Goal: Task Accomplishment & Management: Manage account settings

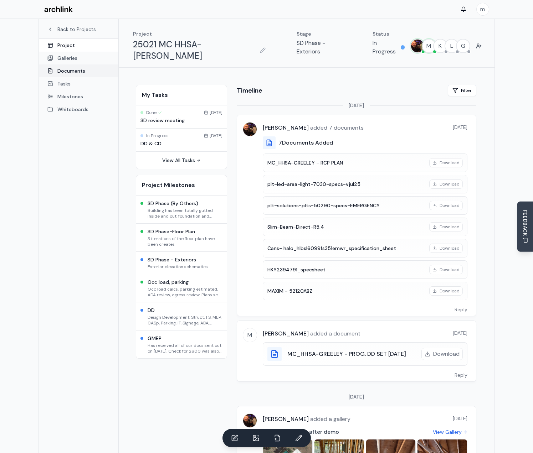
click at [77, 70] on link "Documents" at bounding box center [78, 70] width 79 height 13
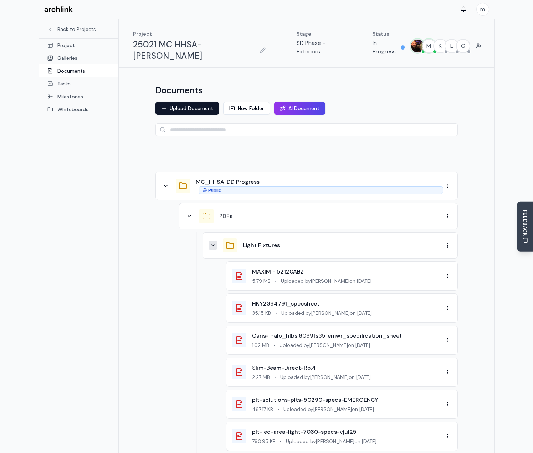
click at [212, 241] on button at bounding box center [212, 245] width 9 height 9
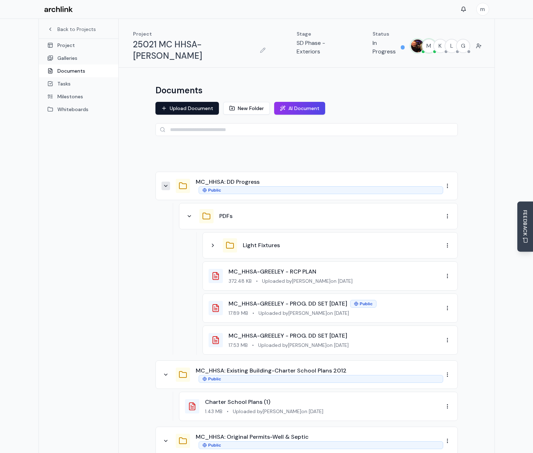
click at [166, 183] on icon at bounding box center [166, 186] width 6 height 6
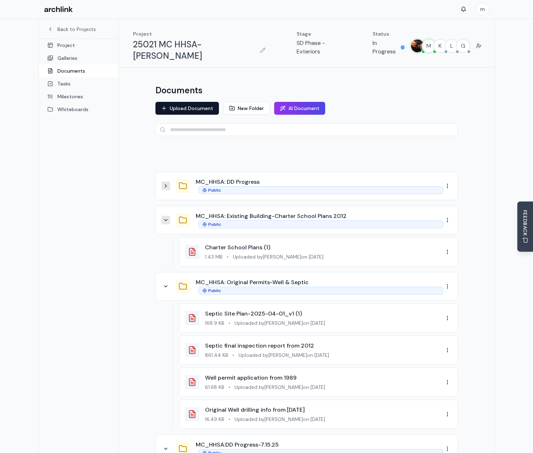
click at [166, 216] on button at bounding box center [165, 220] width 9 height 9
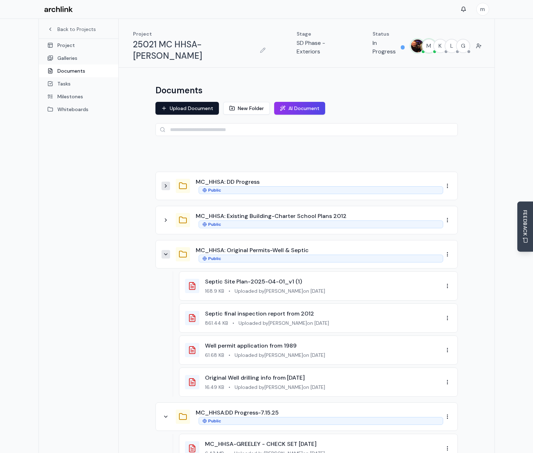
click at [167, 252] on icon at bounding box center [166, 255] width 6 height 6
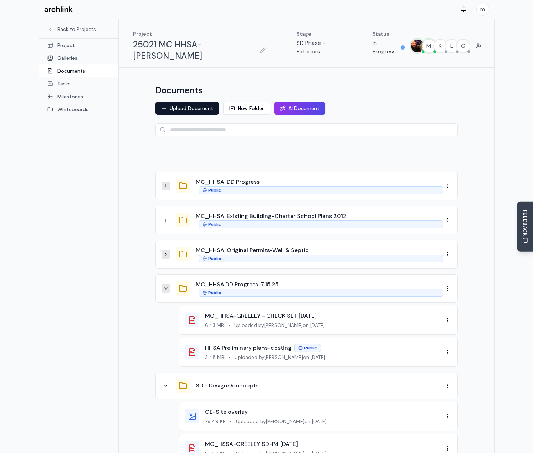
click at [166, 286] on icon at bounding box center [166, 289] width 6 height 6
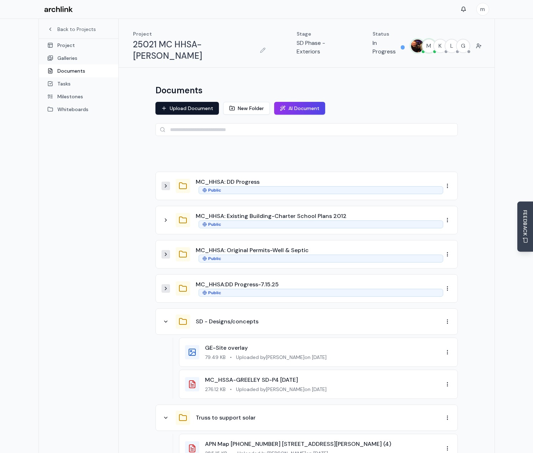
click at [169, 316] on div "SD - Designs/concepts" at bounding box center [302, 322] width 282 height 14
click at [166, 319] on icon at bounding box center [166, 322] width 6 height 6
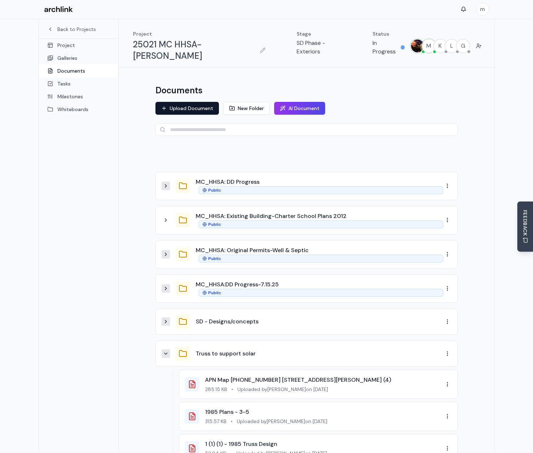
click at [166, 351] on icon at bounding box center [166, 354] width 6 height 6
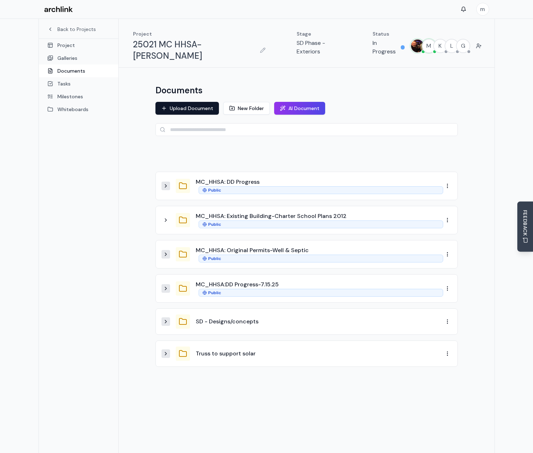
click at [227, 149] on div at bounding box center [306, 155] width 302 height 21
click at [243, 102] on button "New Folder" at bounding box center [246, 108] width 47 height 13
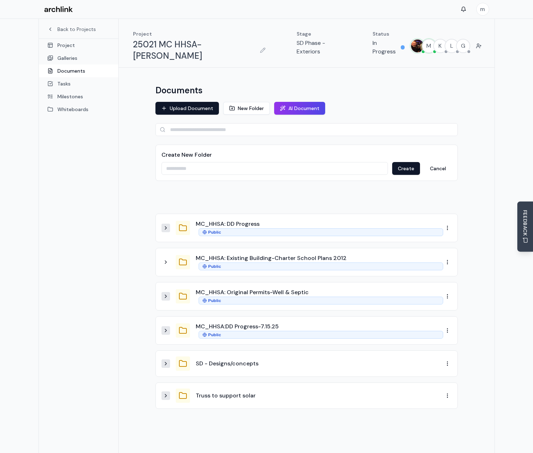
click at [203, 162] on input at bounding box center [274, 168] width 226 height 13
click at [167, 224] on button at bounding box center [165, 228] width 9 height 9
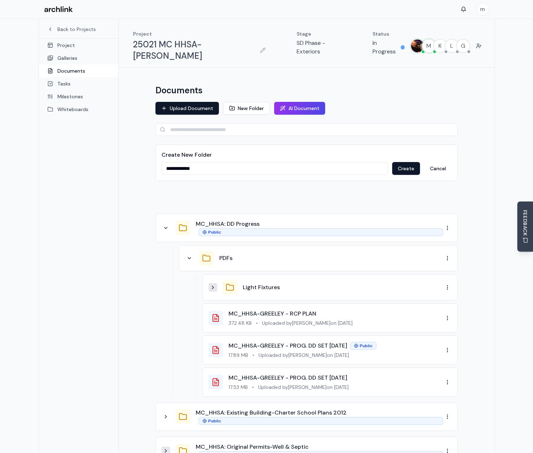
click at [212, 285] on icon at bounding box center [213, 288] width 6 height 6
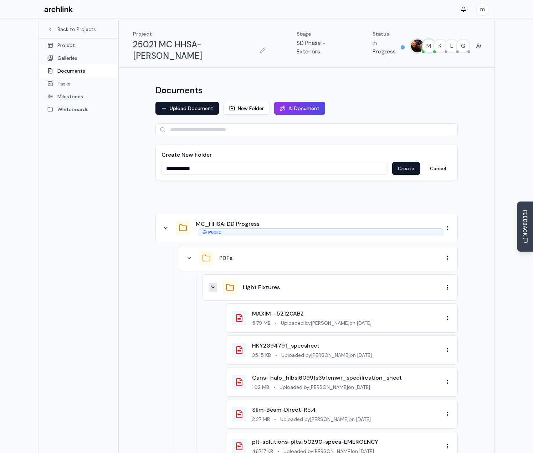
click at [212, 285] on icon at bounding box center [213, 288] width 6 height 6
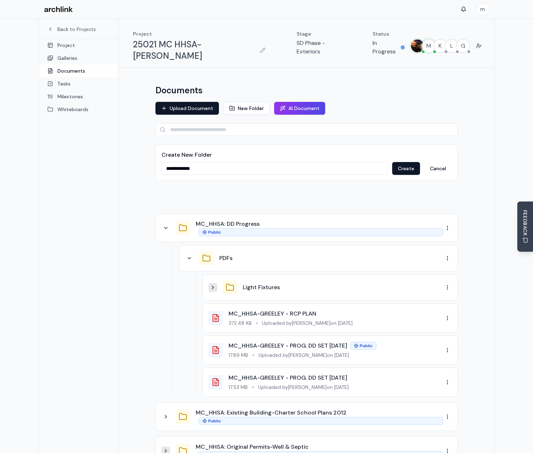
click at [207, 162] on input "**********" at bounding box center [274, 168] width 226 height 13
type input "**********"
click at [399, 162] on button "Create" at bounding box center [406, 168] width 28 height 13
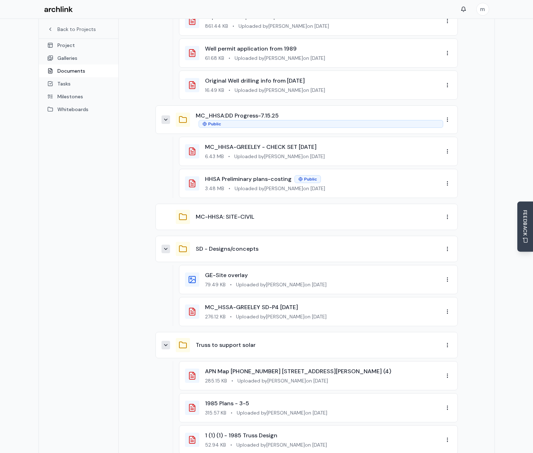
scroll to position [677, 0]
click at [221, 213] on div "MC-HHSA: SITE-CIVIL" at bounding box center [306, 216] width 302 height 26
click at [236, 212] on button "MC-HHSA: SITE-CIVIL" at bounding box center [225, 216] width 58 height 9
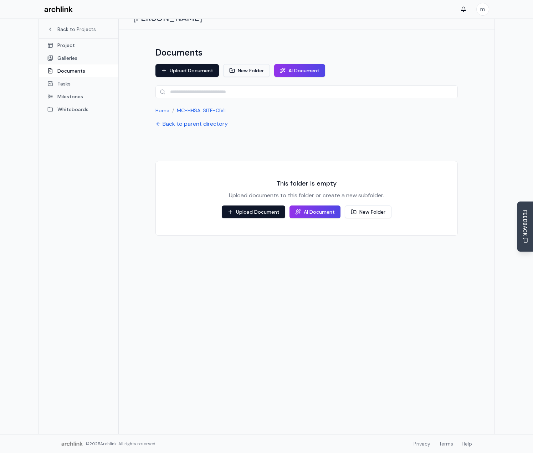
click at [251, 64] on button "New Folder" at bounding box center [246, 70] width 47 height 13
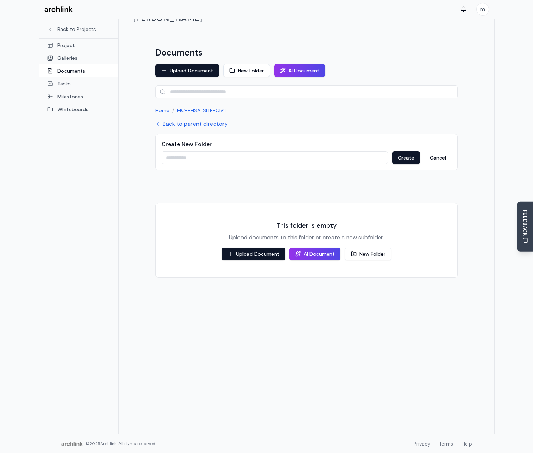
click at [175, 151] on input at bounding box center [274, 157] width 226 height 13
drag, startPoint x: 169, startPoint y: 145, endPoint x: 165, endPoint y: 145, distance: 3.9
click at [165, 151] on input "******" at bounding box center [274, 157] width 226 height 13
click at [191, 151] on input "******" at bounding box center [274, 157] width 226 height 13
type input "*******"
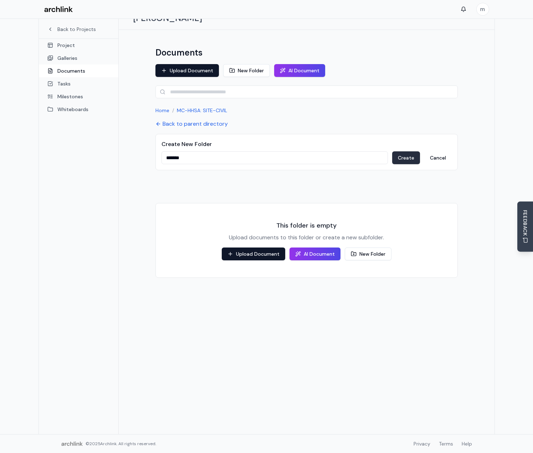
click at [402, 151] on button "Create" at bounding box center [406, 157] width 28 height 13
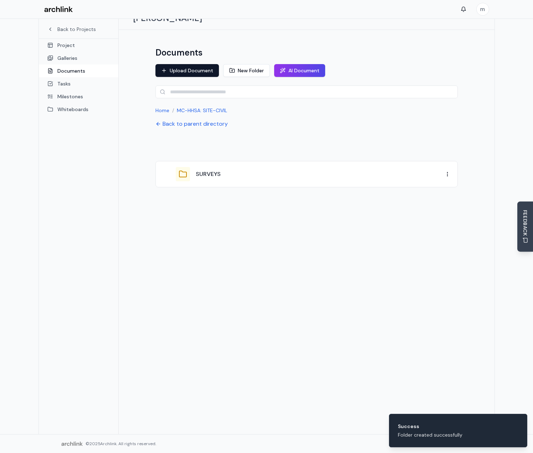
click at [226, 170] on div "SURVEYS" at bounding box center [319, 174] width 247 height 9
click at [449, 164] on html "m Back to Projects Project Galleries Documents Tasks Milestones Whiteboards Pro…" at bounding box center [266, 207] width 533 height 491
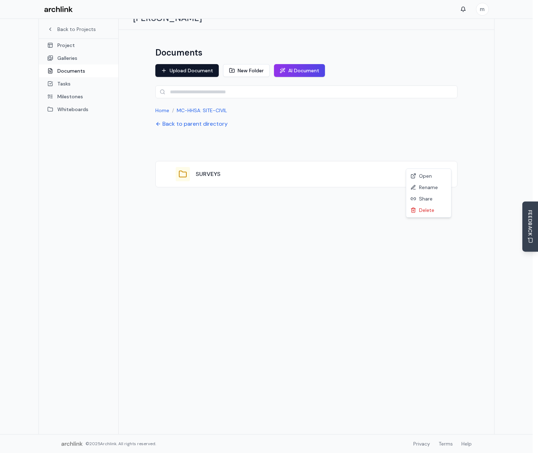
drag, startPoint x: 247, startPoint y: 155, endPoint x: 235, endPoint y: 155, distance: 12.1
click at [247, 155] on html "m Back to Projects Project Galleries Documents Tasks Milestones Whiteboards Pro…" at bounding box center [269, 207] width 538 height 491
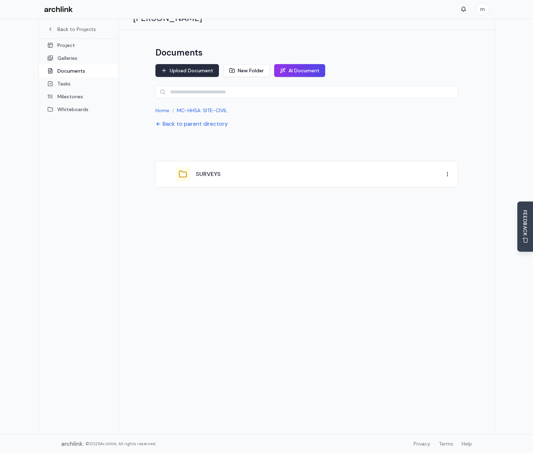
click at [190, 64] on button "Upload Document" at bounding box center [186, 70] width 63 height 13
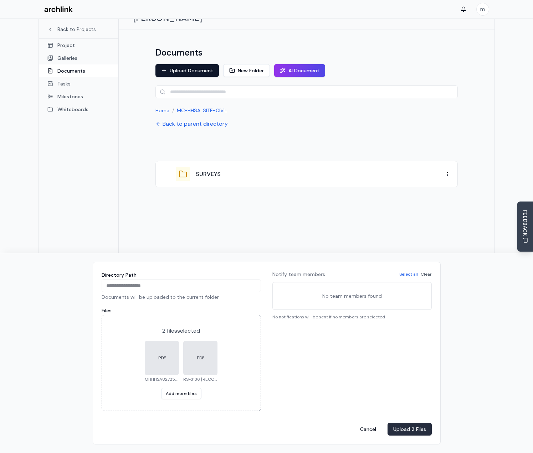
click at [416, 427] on button "Upload 2 Files" at bounding box center [409, 429] width 44 height 13
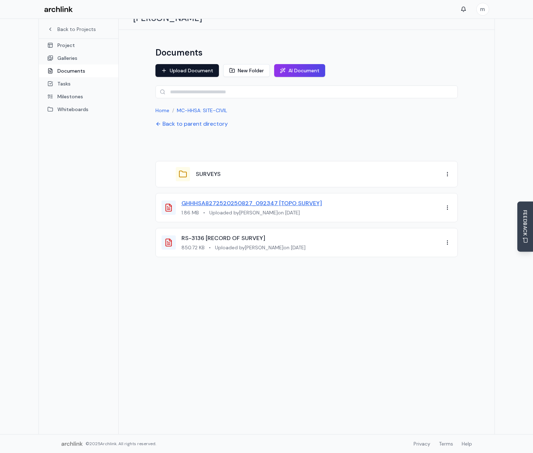
click at [205, 200] on link "GHHHSA8272520250827_092347 [TOPO SURVEY]" at bounding box center [251, 203] width 140 height 7
